Goal: Information Seeking & Learning: Learn about a topic

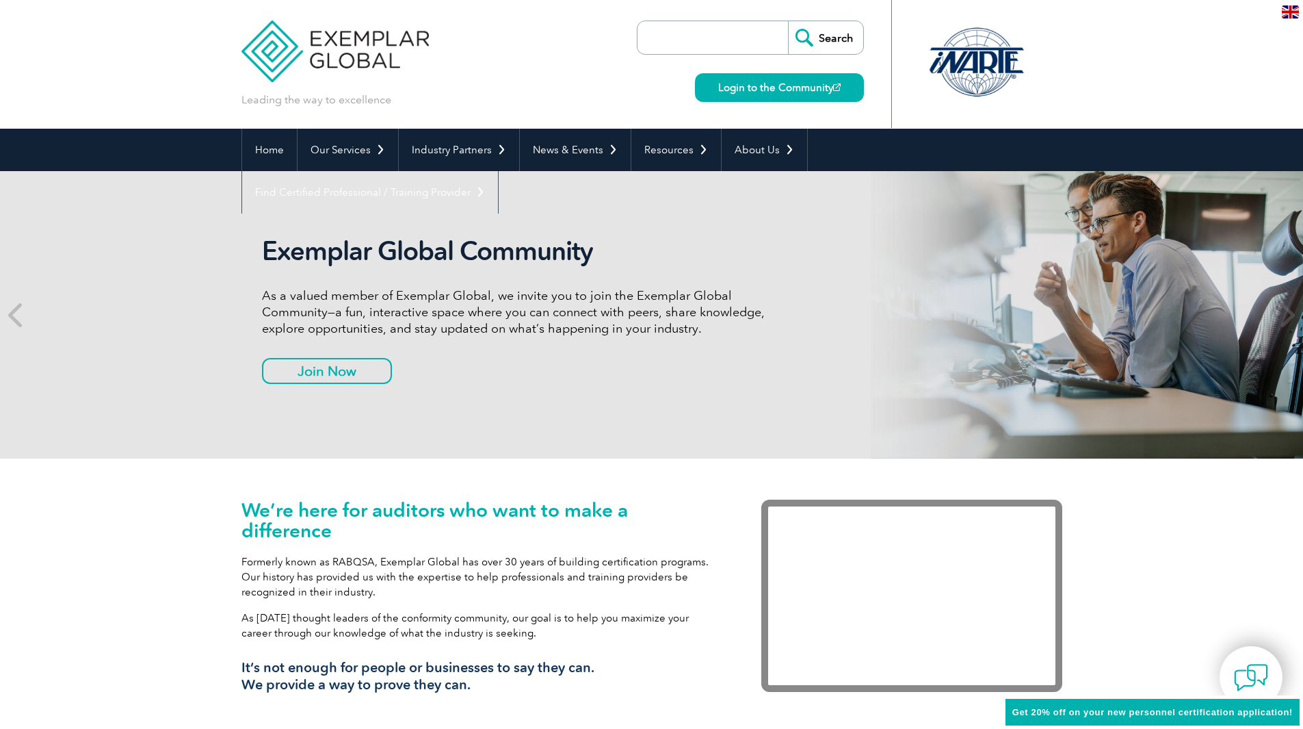
click at [693, 31] on input "search" at bounding box center [716, 37] width 144 height 33
paste input "TÜV Italia – Corso Blended con Certificazione Exemplar Global"
type input "TÜV Italia – Corso Blended con Certificazione Exemplar Global"
click at [788, 21] on input "Search" at bounding box center [825, 37] width 75 height 33
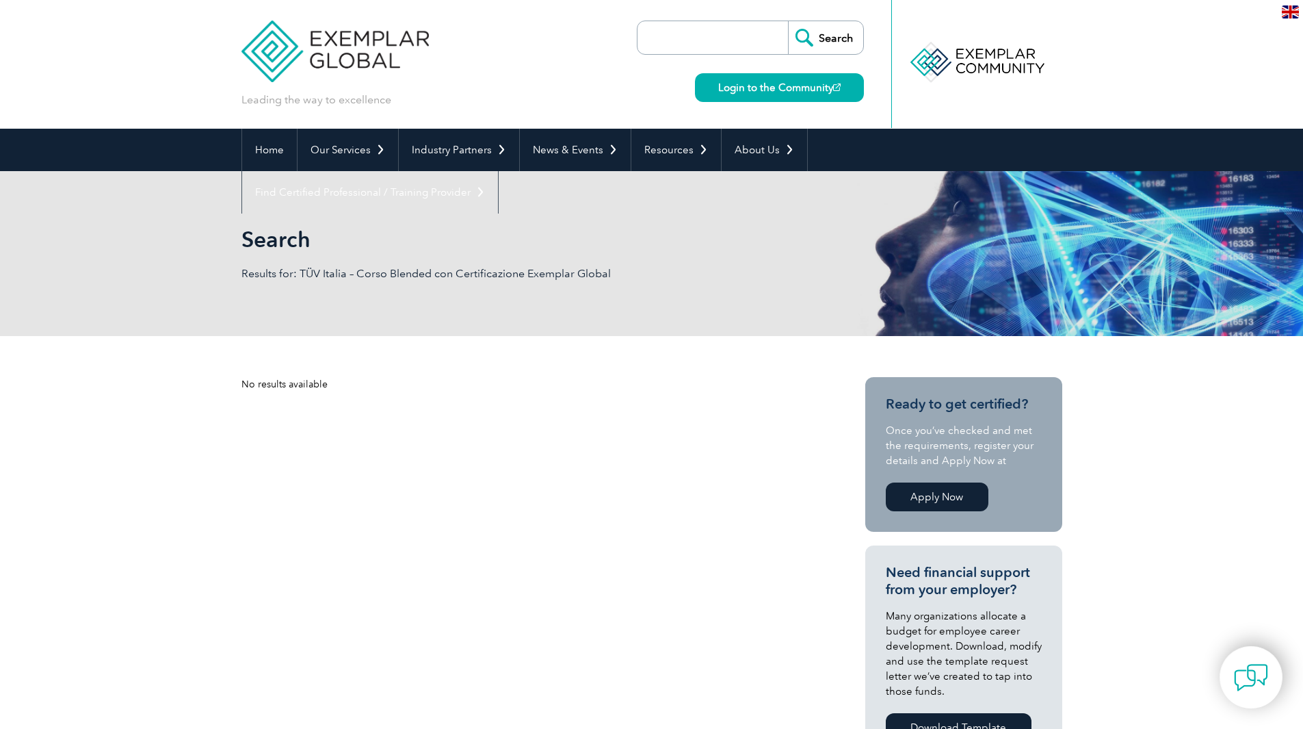
click at [687, 46] on input "search" at bounding box center [716, 37] width 144 height 33
type input "ISO 13485"
click at [820, 33] on input "Search" at bounding box center [825, 37] width 75 height 33
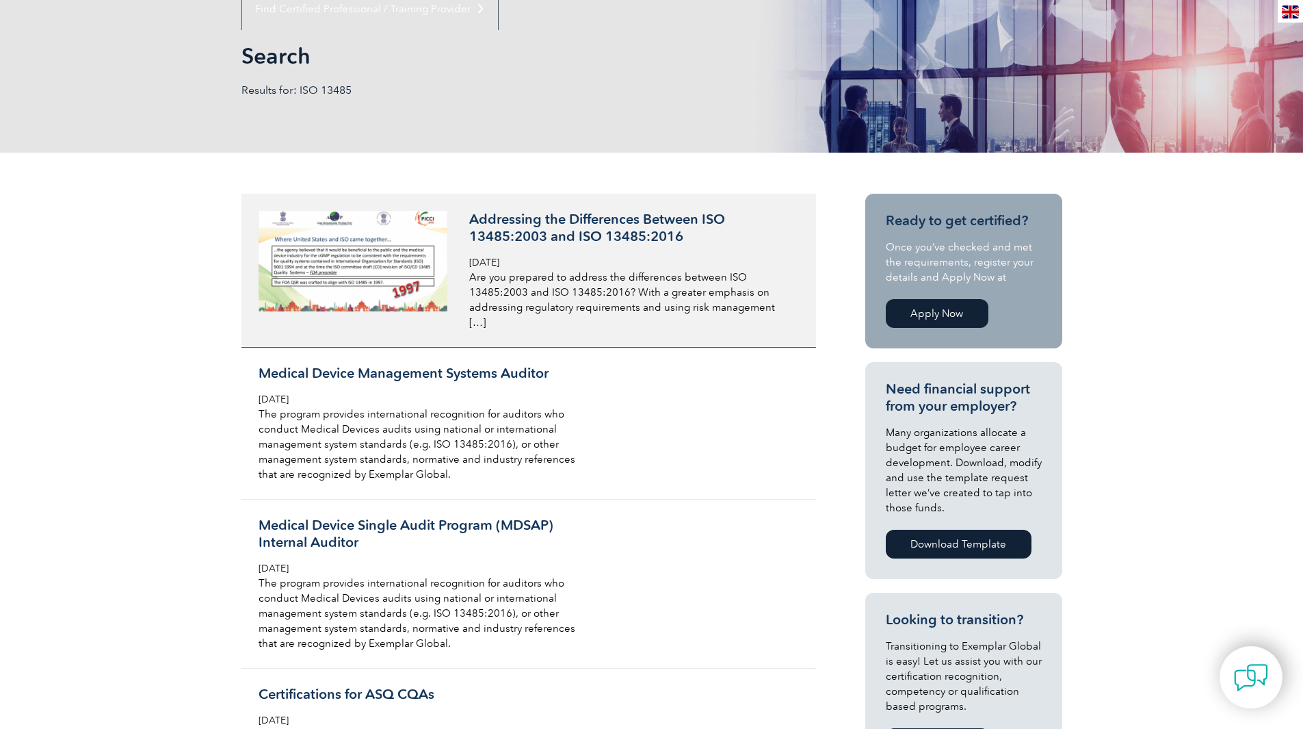
scroll to position [68, 0]
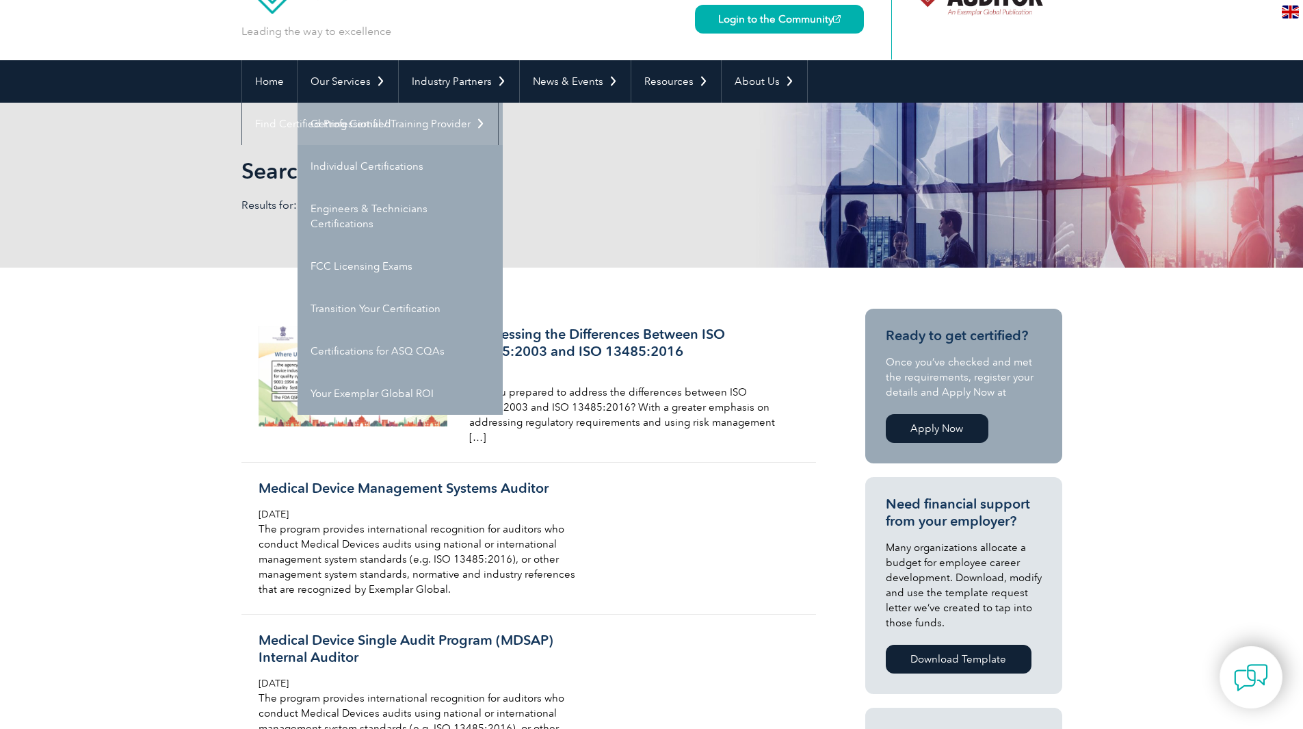
click at [350, 123] on link "Getting Certified" at bounding box center [400, 124] width 205 height 42
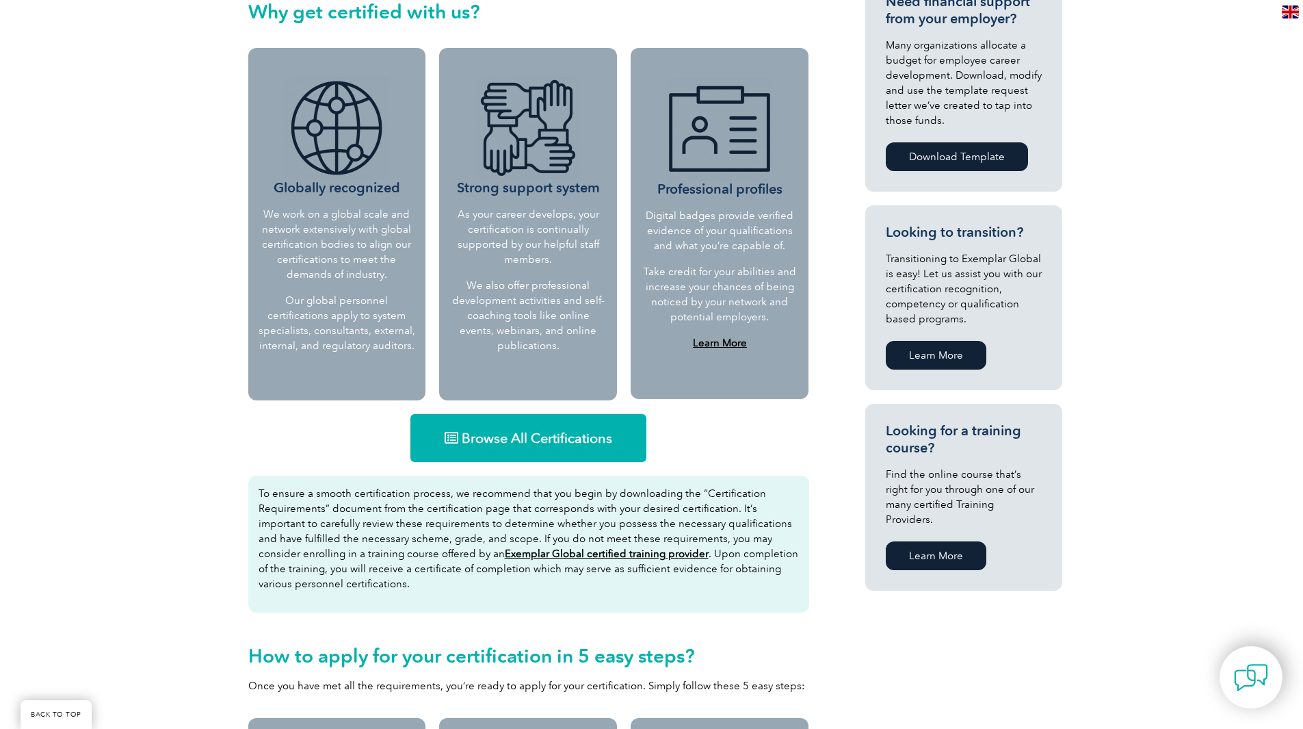
scroll to position [547, 0]
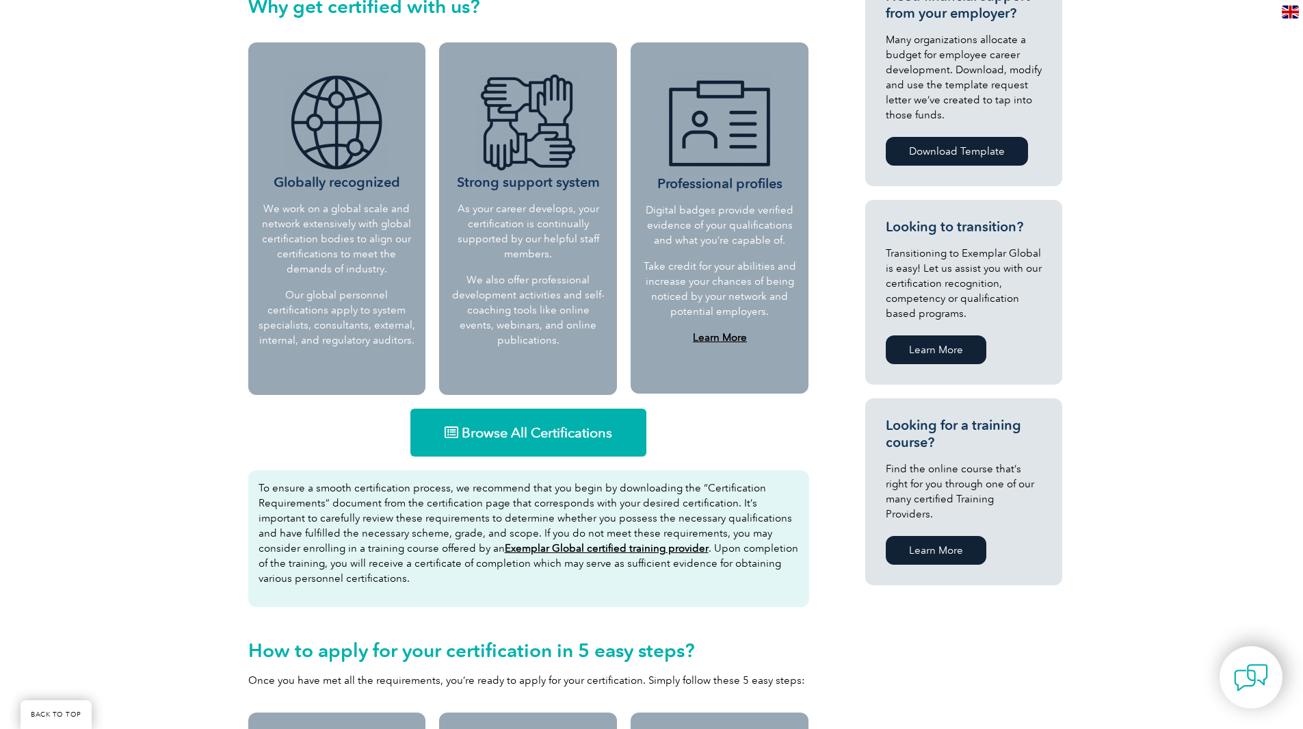
click at [516, 441] on link "Browse All Certifications" at bounding box center [528, 432] width 236 height 48
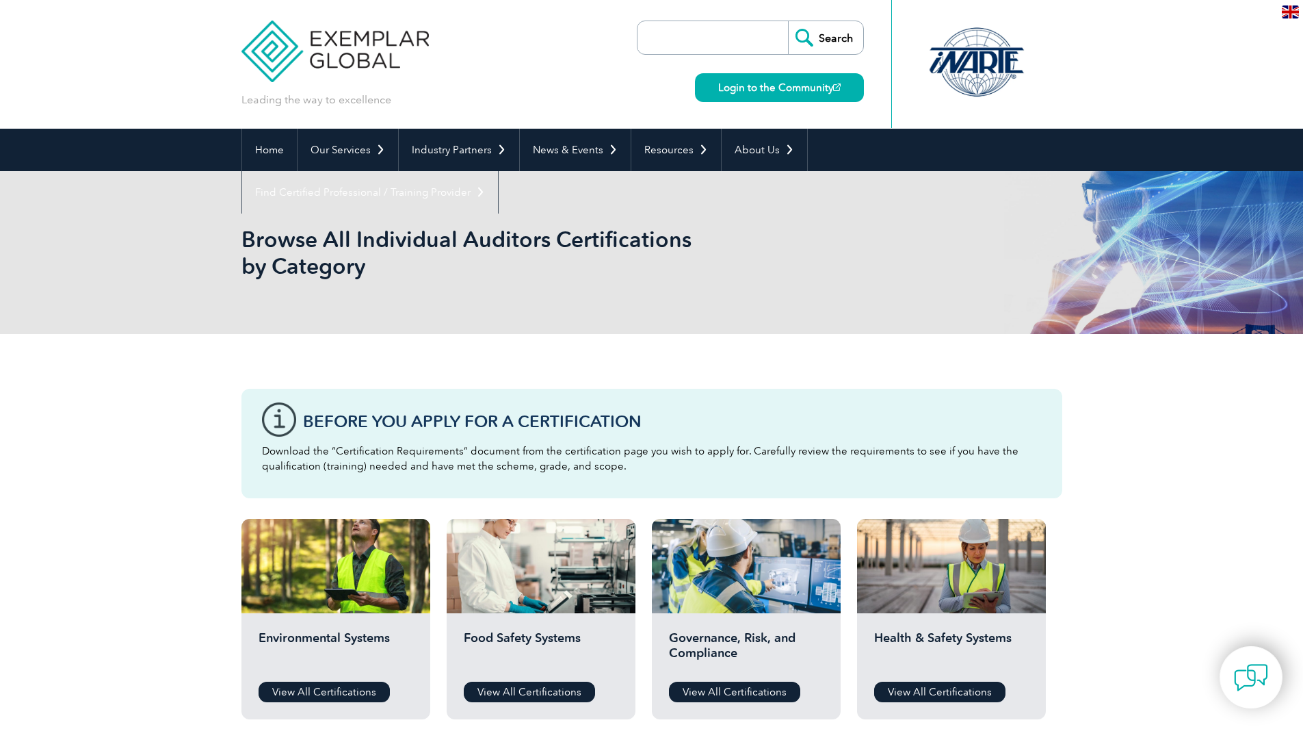
click at [651, 49] on input "search" at bounding box center [716, 37] width 144 height 33
